Goal: Contribute content: Add original content to the website for others to see

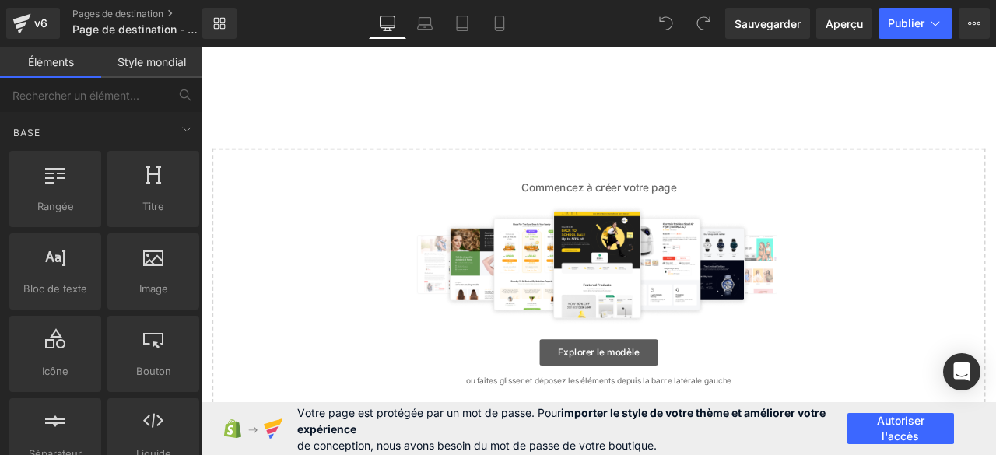
click at [634, 406] on font "Explorer le modèle" at bounding box center [672, 408] width 97 height 13
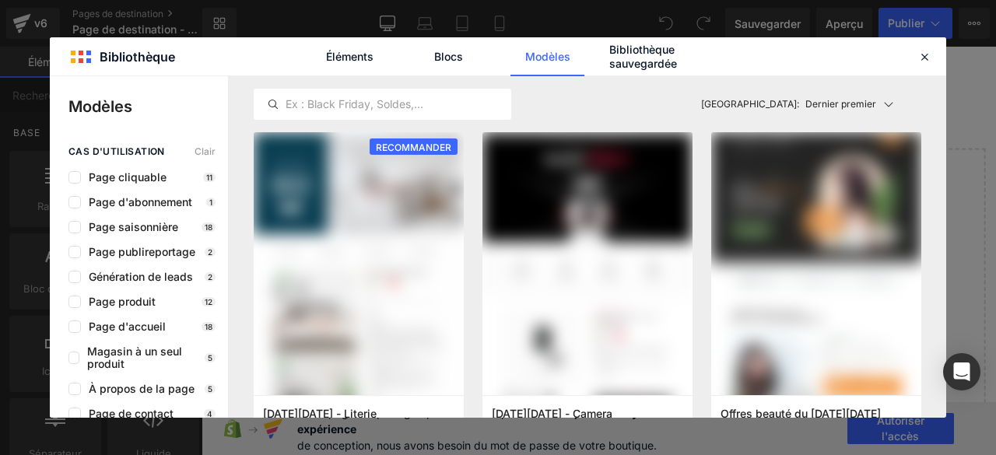
scroll to position [701, 0]
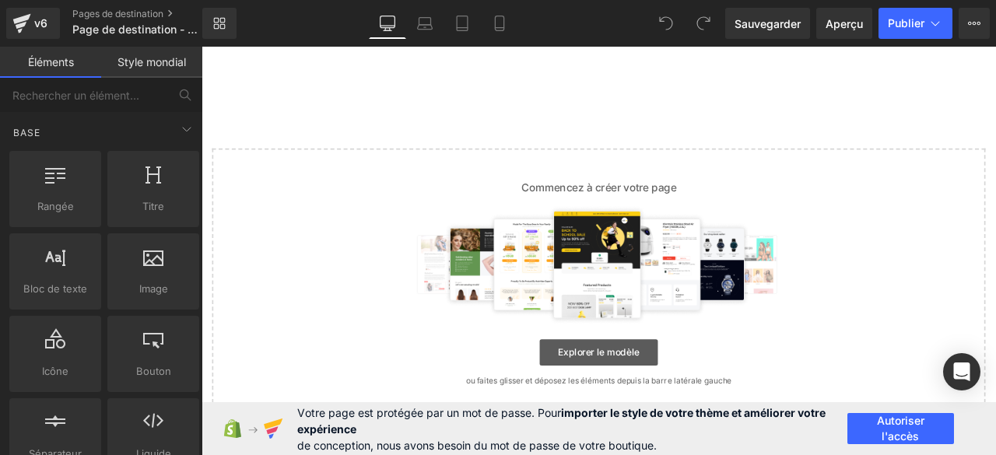
click at [662, 412] on font "Explorer le modèle" at bounding box center [672, 408] width 97 height 13
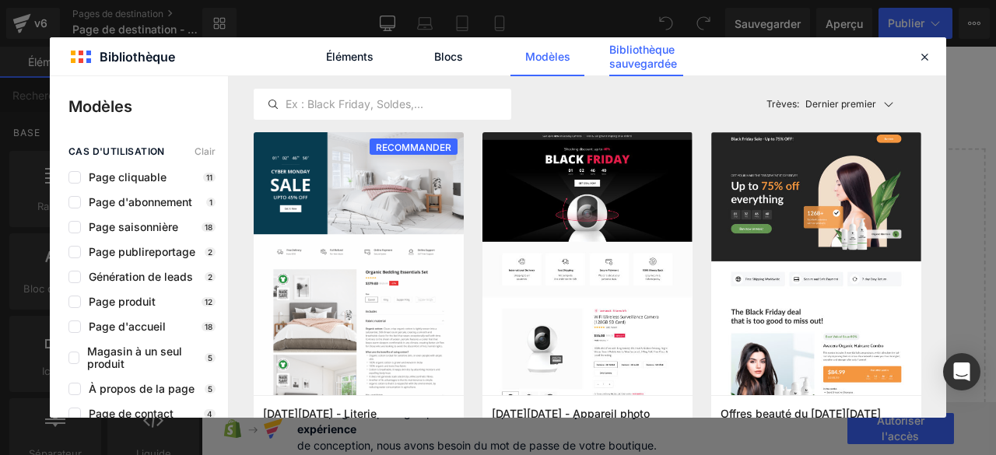
click at [648, 62] on font "Bibliothèque sauvegardée" at bounding box center [643, 56] width 68 height 27
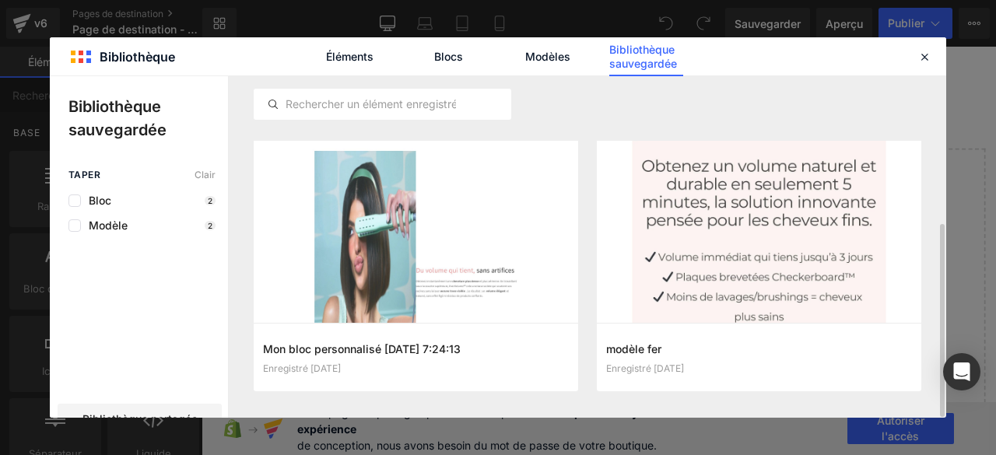
scroll to position [258, 0]
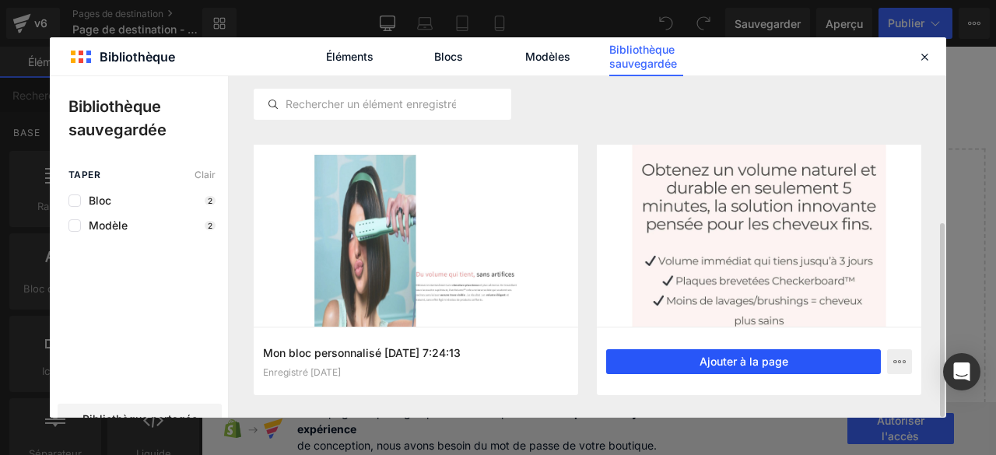
click at [742, 366] on font "Ajouter à la page" at bounding box center [744, 361] width 89 height 13
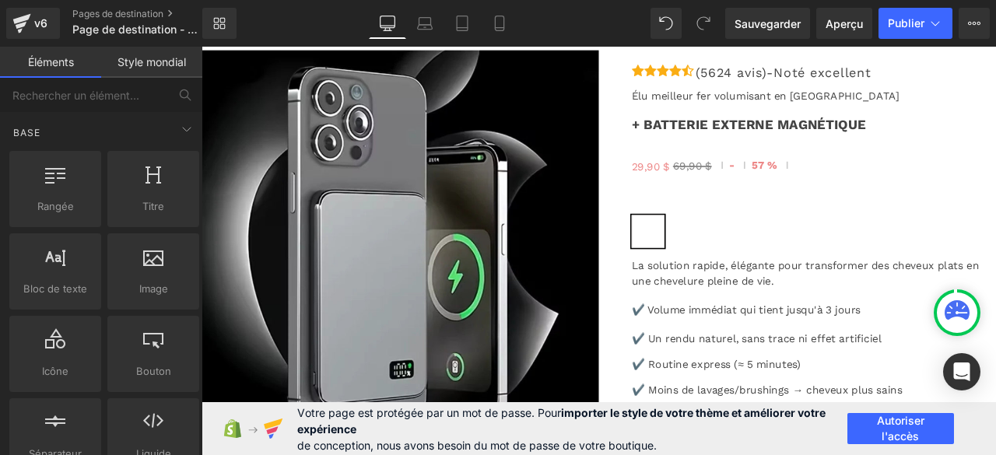
scroll to position [5047, 0]
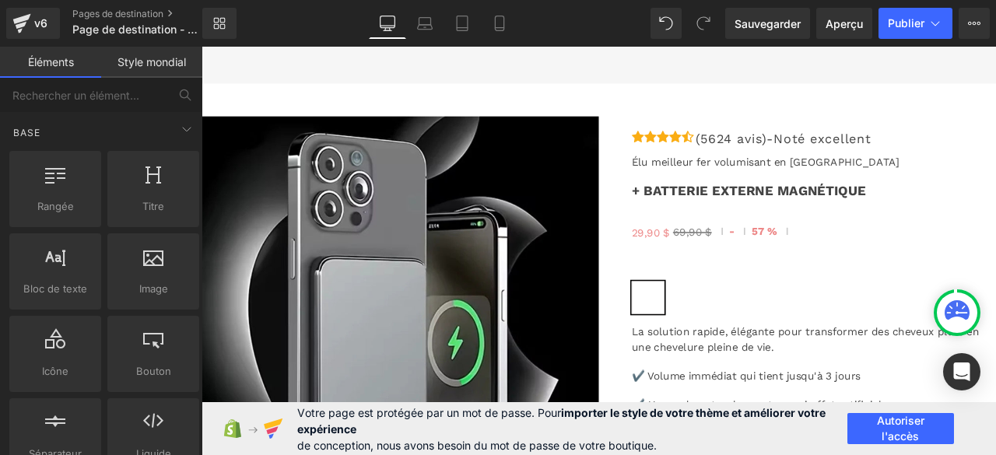
click at [128, 63] on font "Style mondial" at bounding box center [152, 61] width 68 height 13
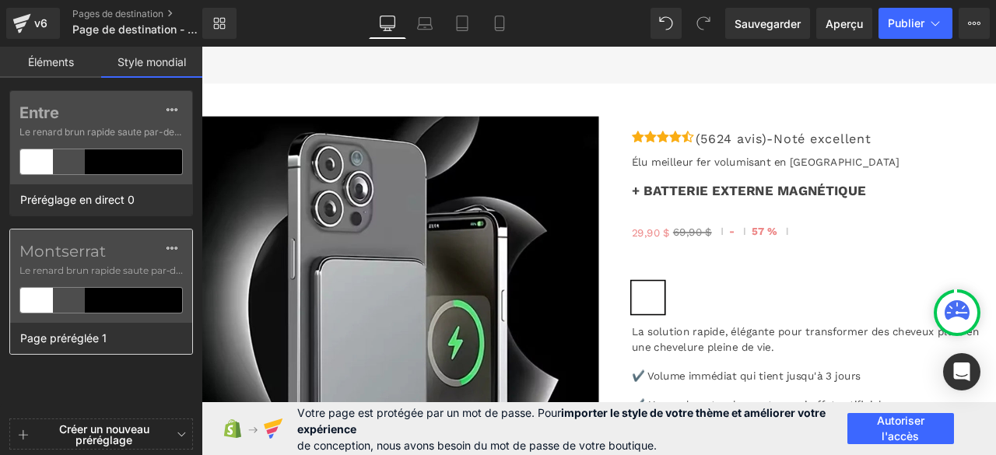
click at [97, 259] on font "Montserrat" at bounding box center [62, 251] width 86 height 19
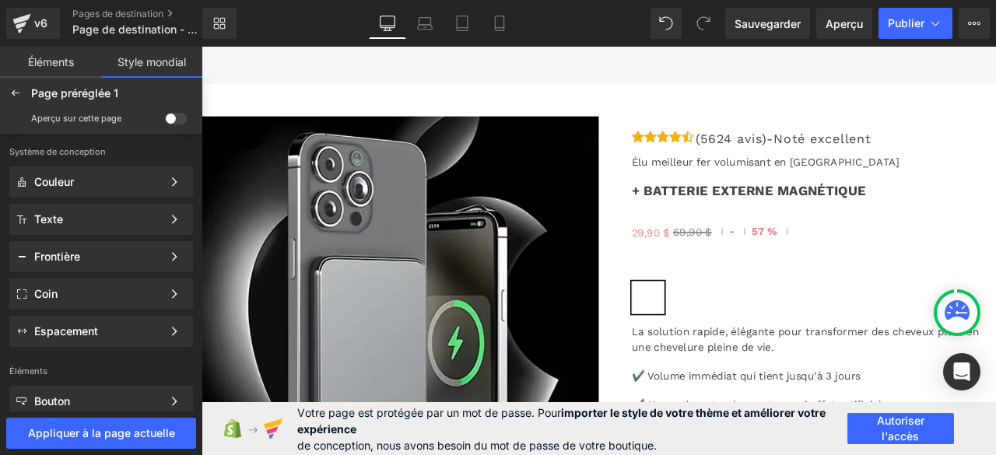
click at [170, 118] on span at bounding box center [176, 119] width 22 height 12
click at [165, 121] on input "checkbox" at bounding box center [165, 121] width 0 height 0
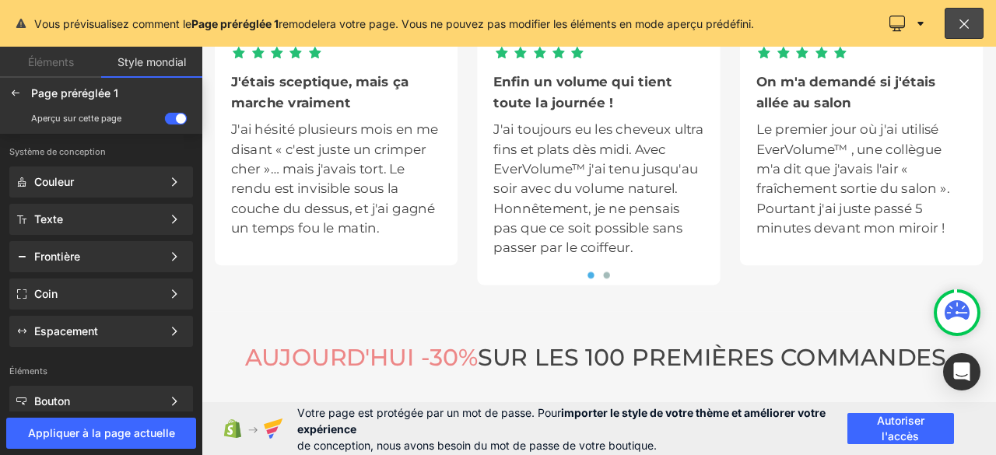
scroll to position [5419, 0]
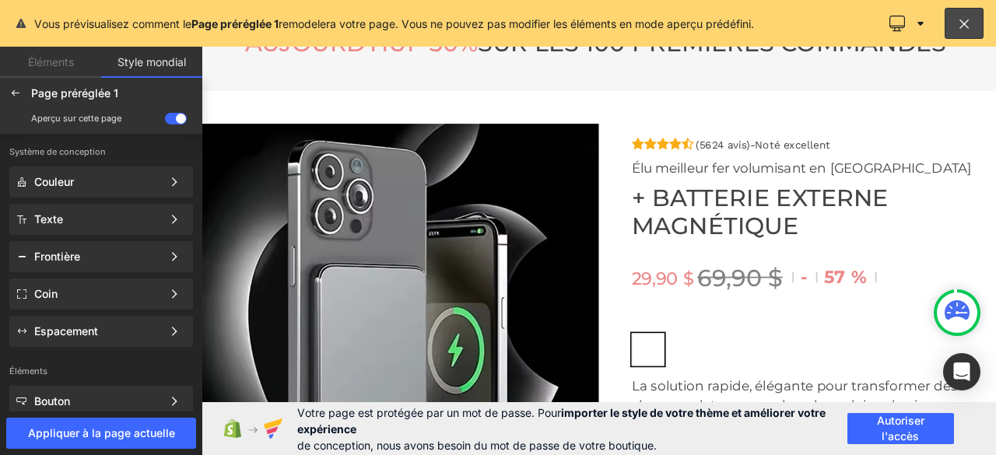
click at [905, 319] on div at bounding box center [673, 289] width 942 height 485
click at [950, 317] on div at bounding box center [673, 289] width 942 height 485
click at [833, 316] on div at bounding box center [673, 289] width 942 height 485
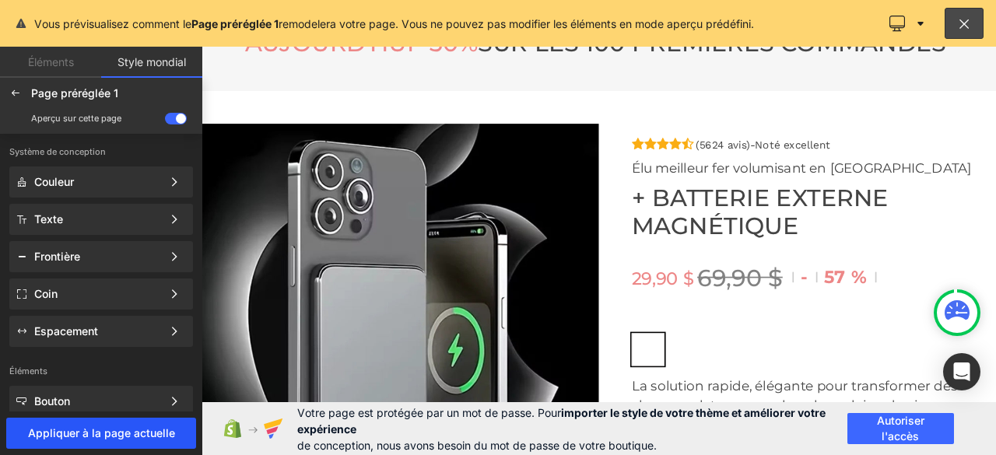
click at [99, 423] on button "Appliquer à la page actuelle" at bounding box center [101, 433] width 190 height 31
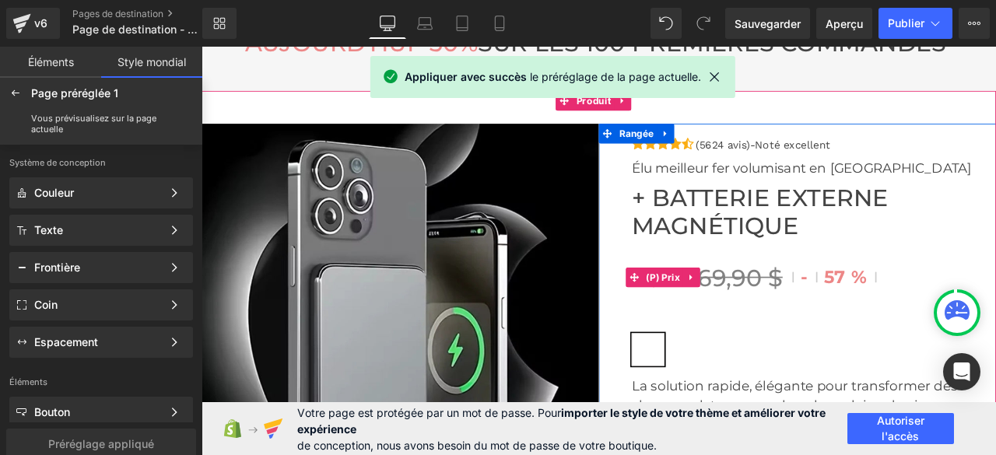
click at [927, 322] on span "57 %" at bounding box center [957, 319] width 70 height 15
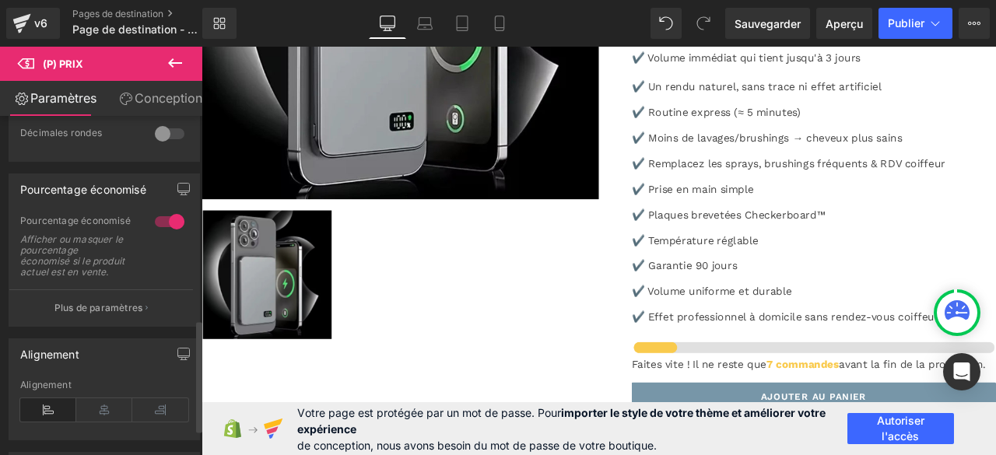
scroll to position [614, 0]
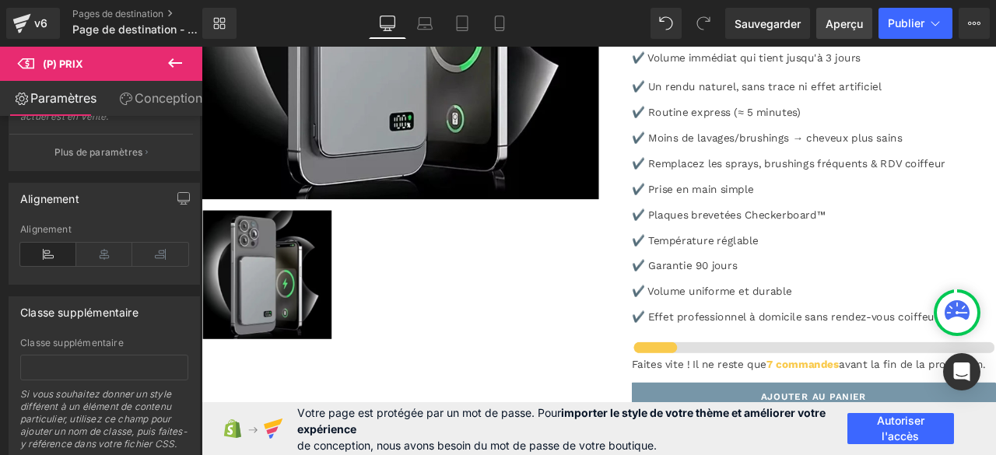
click at [841, 8] on link "Aperçu" at bounding box center [844, 23] width 56 height 31
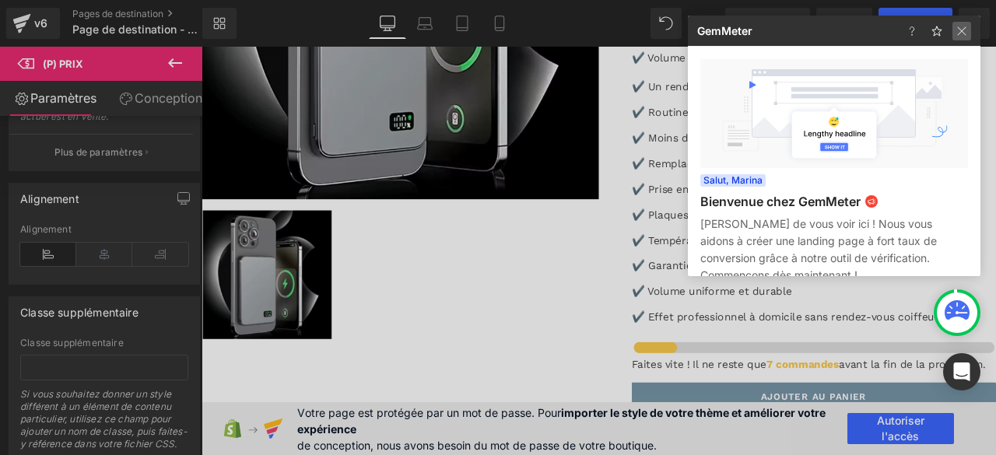
click at [960, 24] on img at bounding box center [962, 31] width 19 height 19
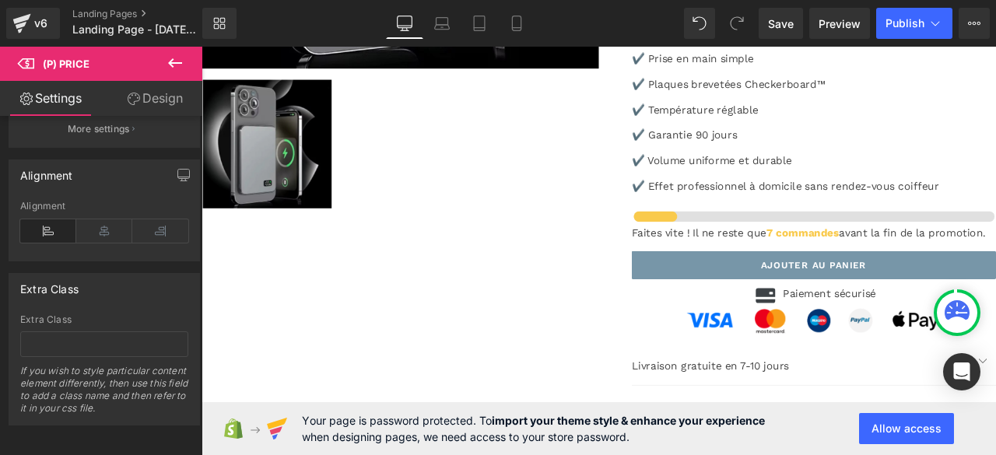
scroll to position [580, 0]
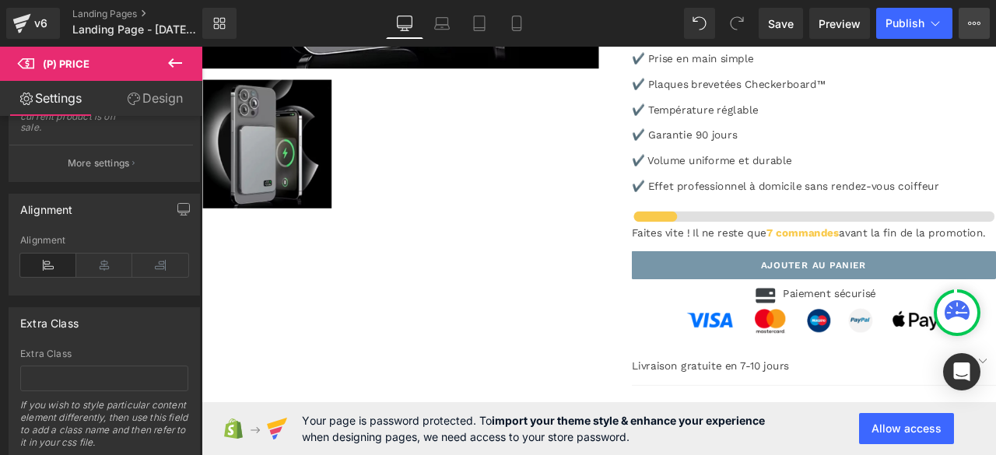
click at [979, 23] on icon at bounding box center [974, 23] width 12 height 12
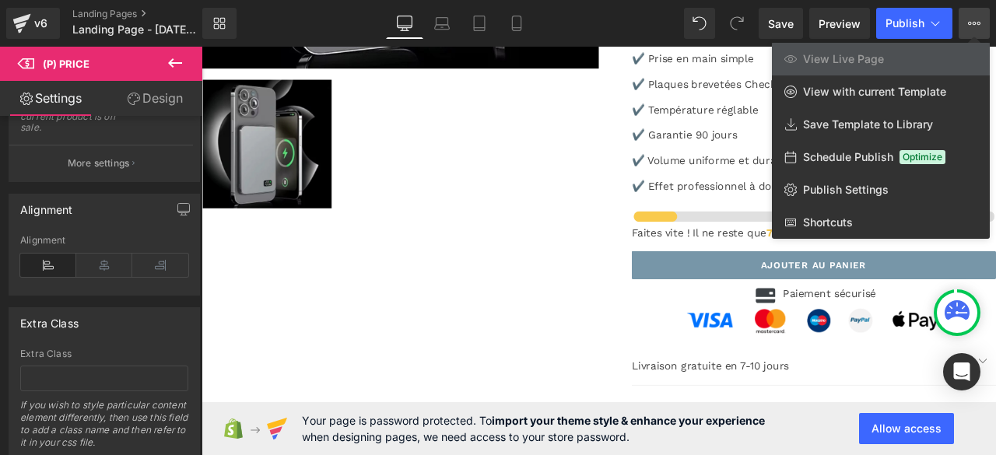
click at [979, 23] on icon at bounding box center [974, 23] width 12 height 12
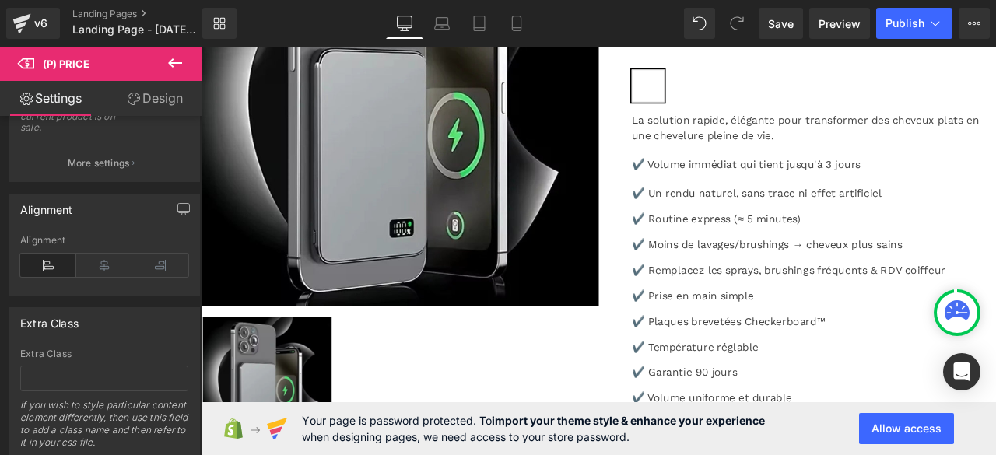
scroll to position [7424, 0]
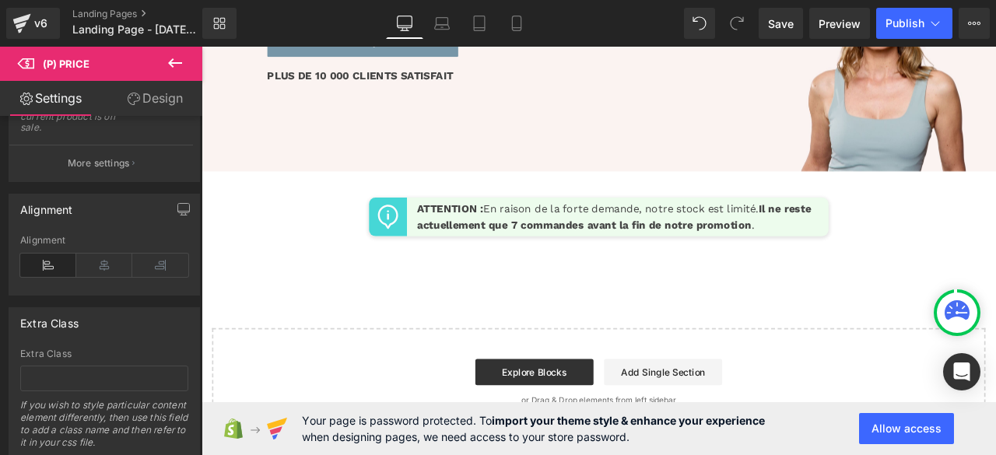
click at [173, 65] on icon at bounding box center [175, 63] width 19 height 19
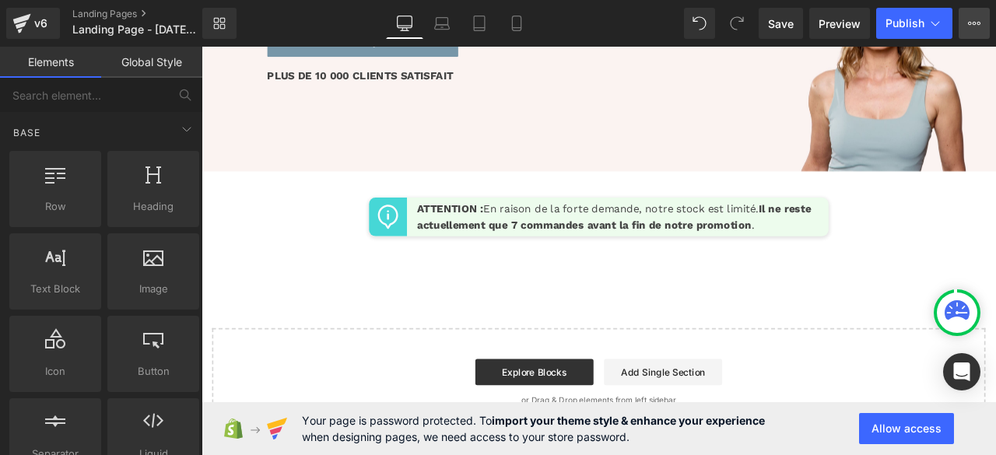
click at [979, 21] on icon at bounding box center [974, 23] width 12 height 12
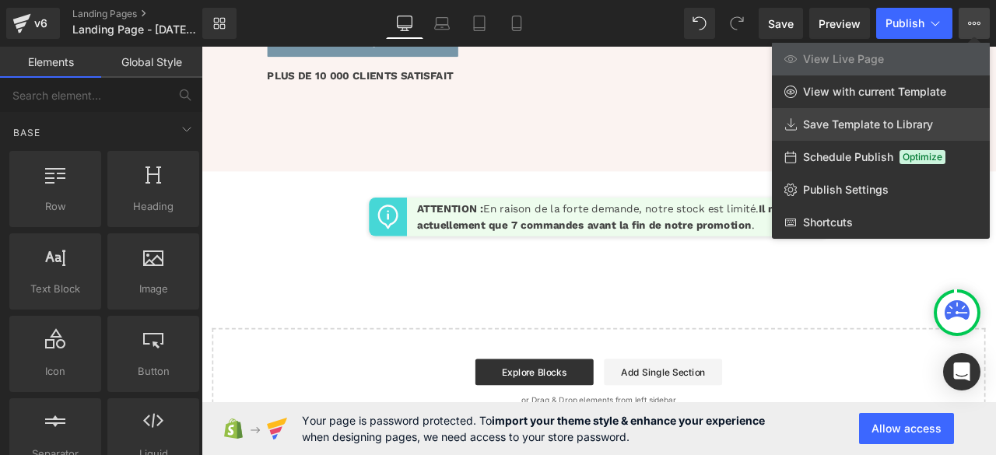
click at [847, 128] on span "Save Template to Library" at bounding box center [868, 125] width 130 height 14
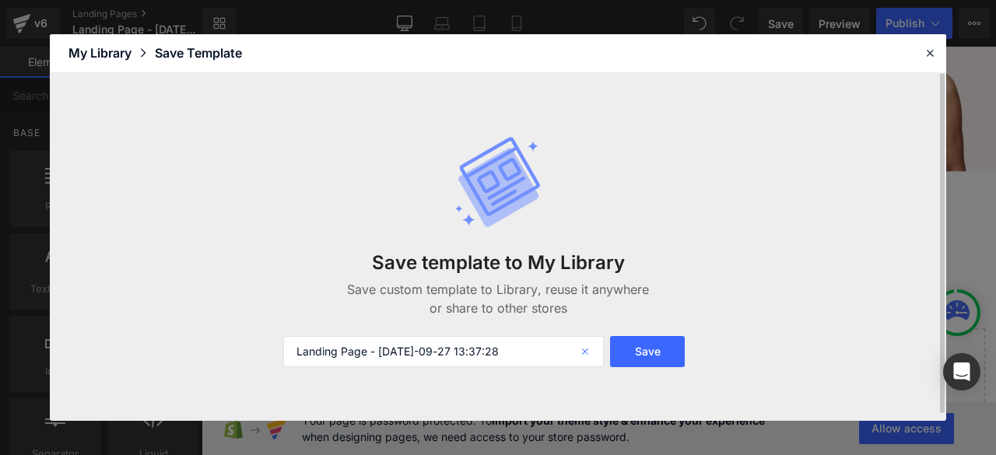
click at [585, 352] on icon at bounding box center [587, 351] width 34 height 31
click at [492, 352] on input "text" at bounding box center [443, 351] width 321 height 31
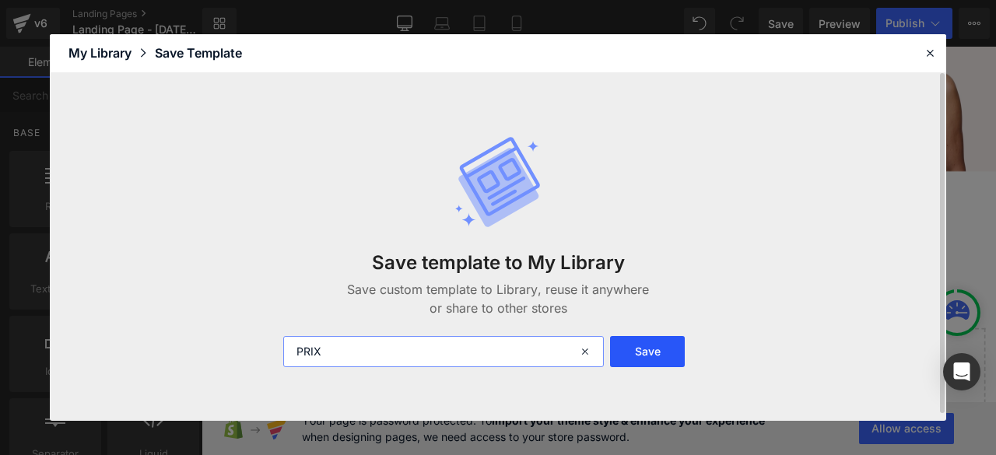
type input "PRIX"
click at [649, 354] on button "Save" at bounding box center [647, 351] width 75 height 31
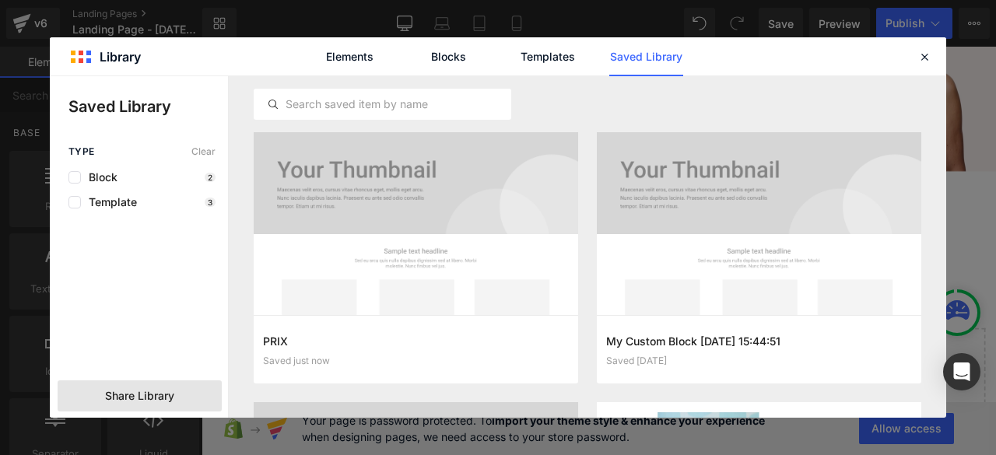
click at [139, 398] on span "Share Library" at bounding box center [139, 396] width 69 height 16
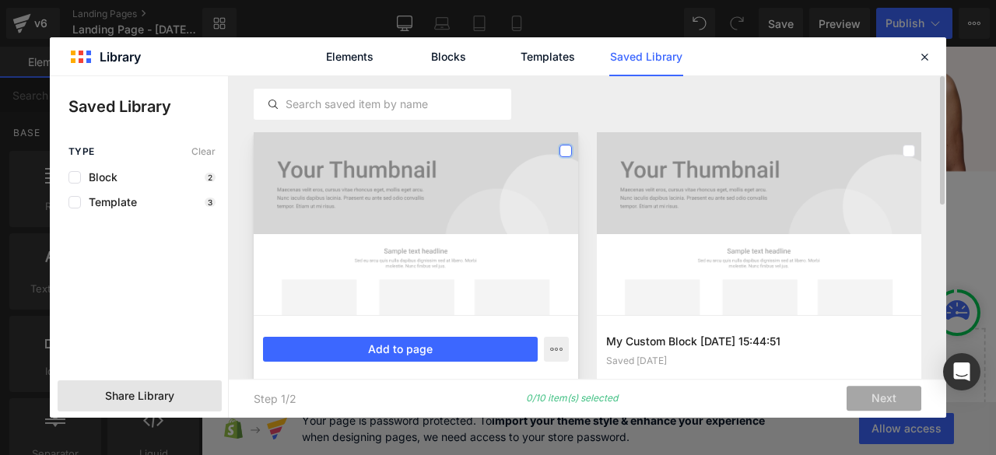
click at [568, 152] on label at bounding box center [566, 151] width 12 height 12
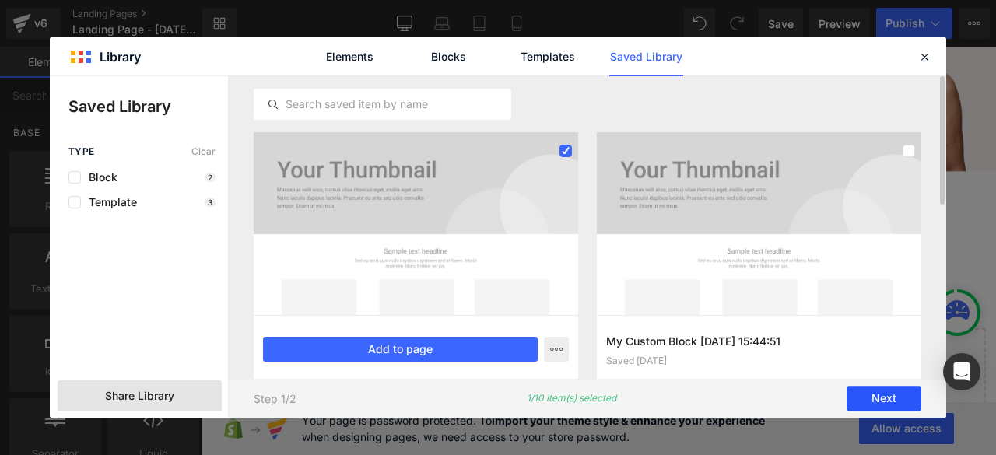
click at [887, 399] on button "Next" at bounding box center [884, 399] width 75 height 25
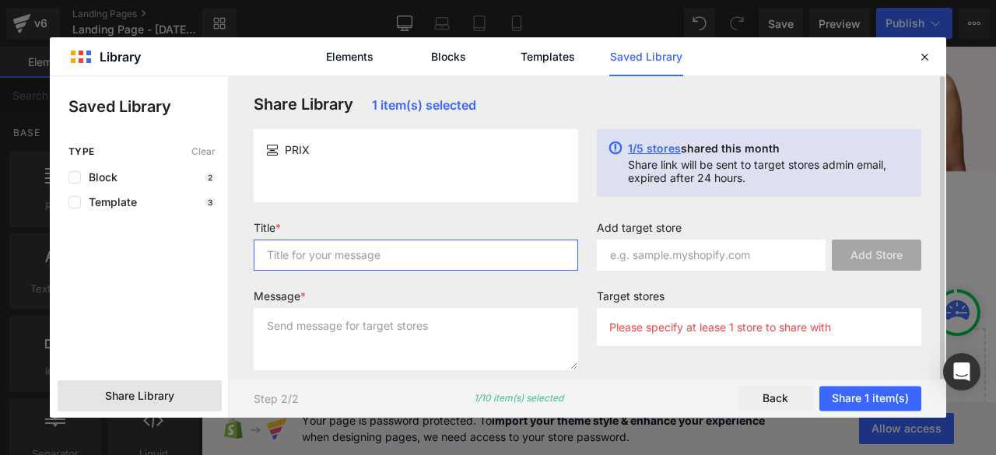
click at [358, 265] on input "text" at bounding box center [416, 255] width 325 height 31
type input "PRIX"
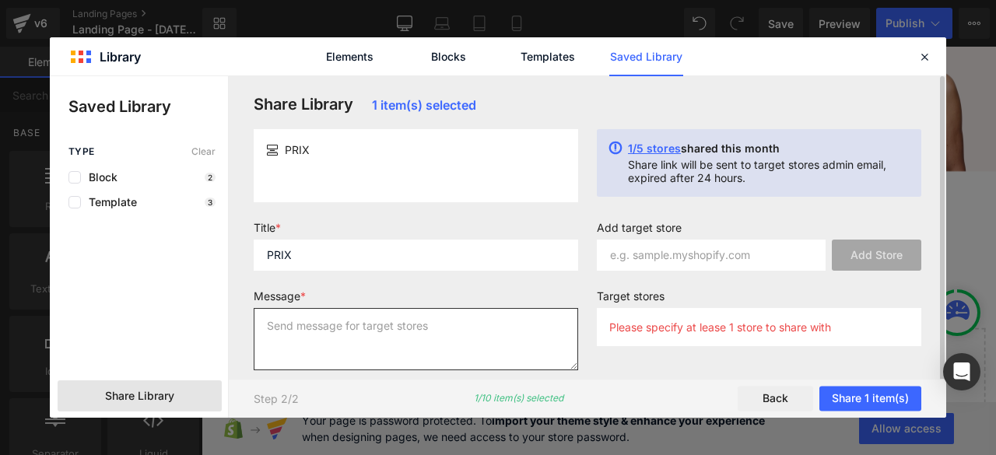
click at [385, 321] on textarea at bounding box center [416, 339] width 325 height 62
type textarea "PRIX"
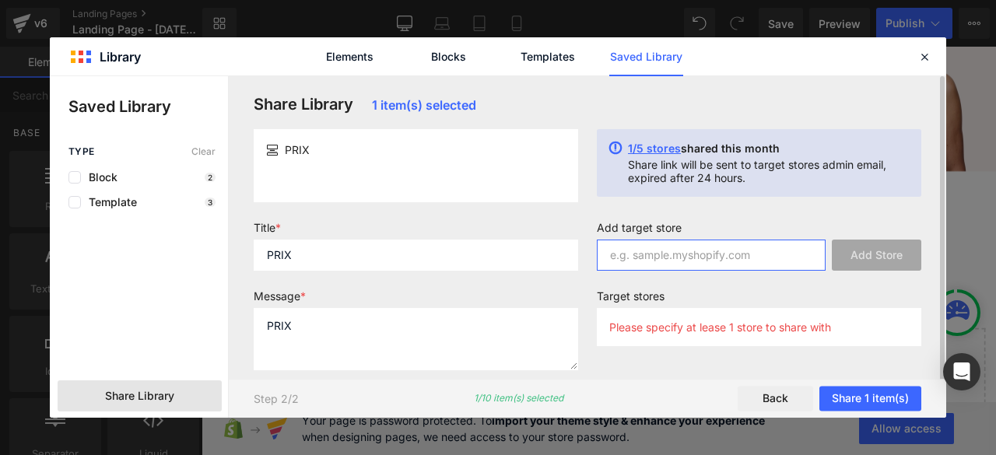
click at [682, 259] on input "text" at bounding box center [711, 255] width 229 height 31
click at [672, 256] on input "text" at bounding box center [711, 255] width 229 height 31
paste input "b0wafj-qp"
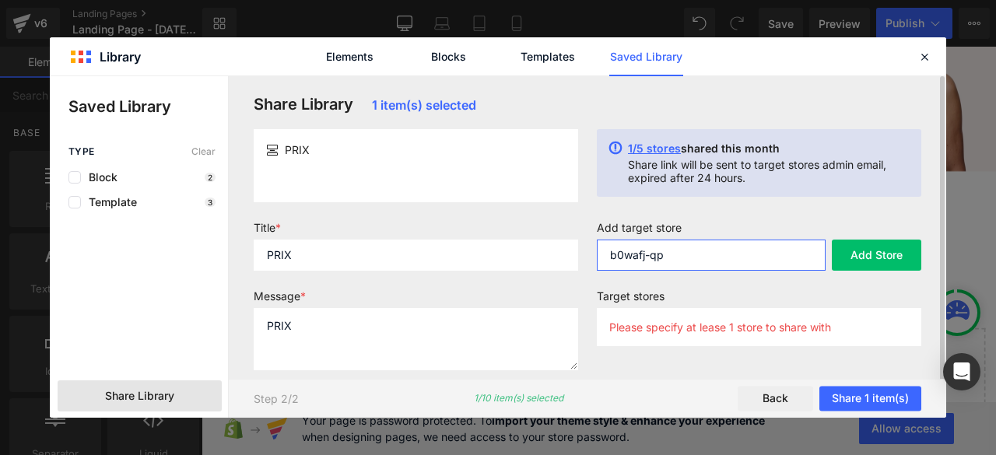
type input "b0wafj-qp"
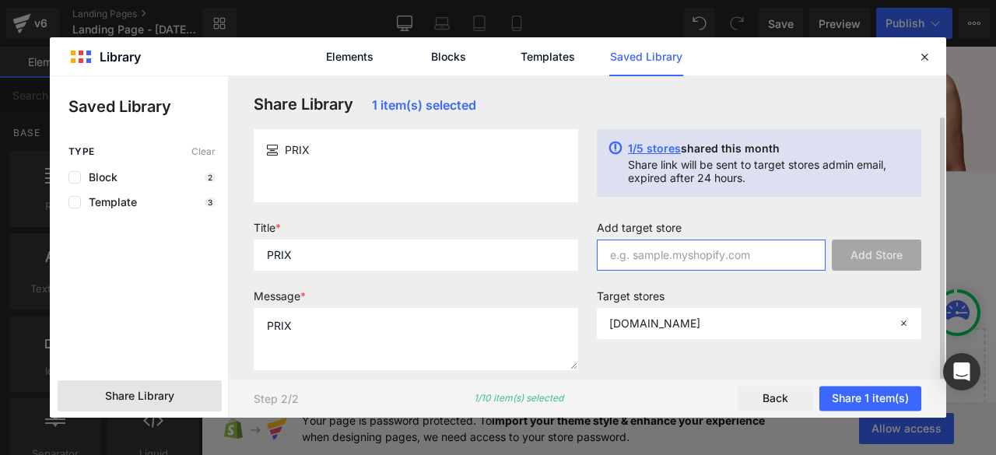
scroll to position [21, 0]
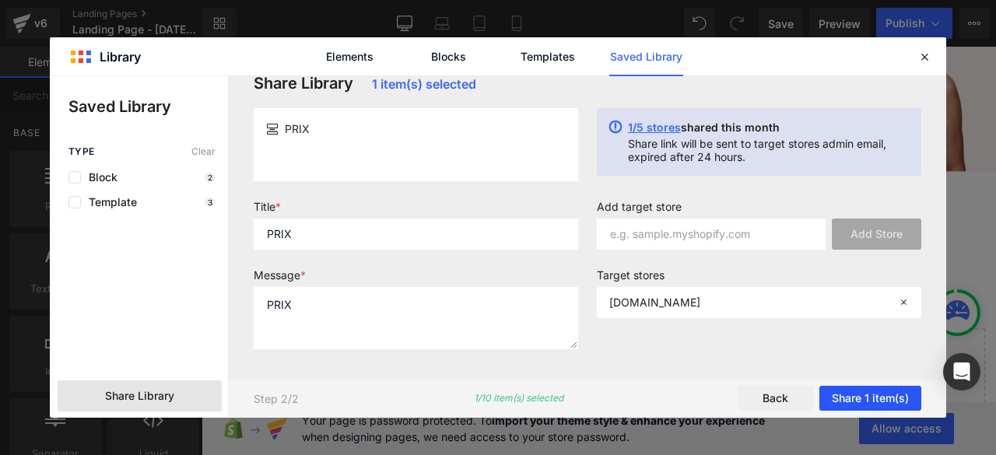
click at [872, 402] on button "Share 1 item(s)" at bounding box center [871, 399] width 102 height 25
